Goal: Information Seeking & Learning: Find specific fact

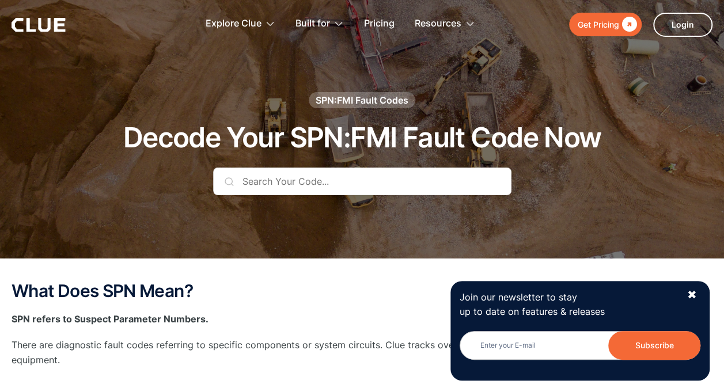
click at [259, 178] on input "text" at bounding box center [362, 182] width 298 height 28
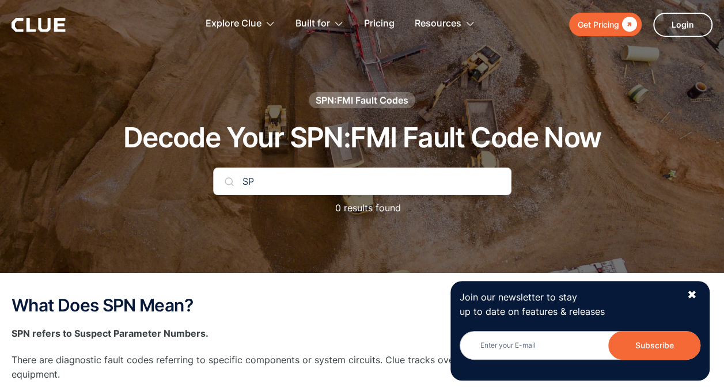
type input "S"
type input "4000"
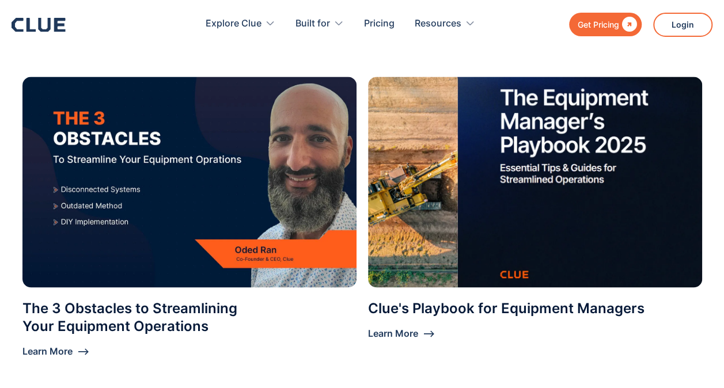
scroll to position [1094, 0]
